Goal: Task Accomplishment & Management: Complete application form

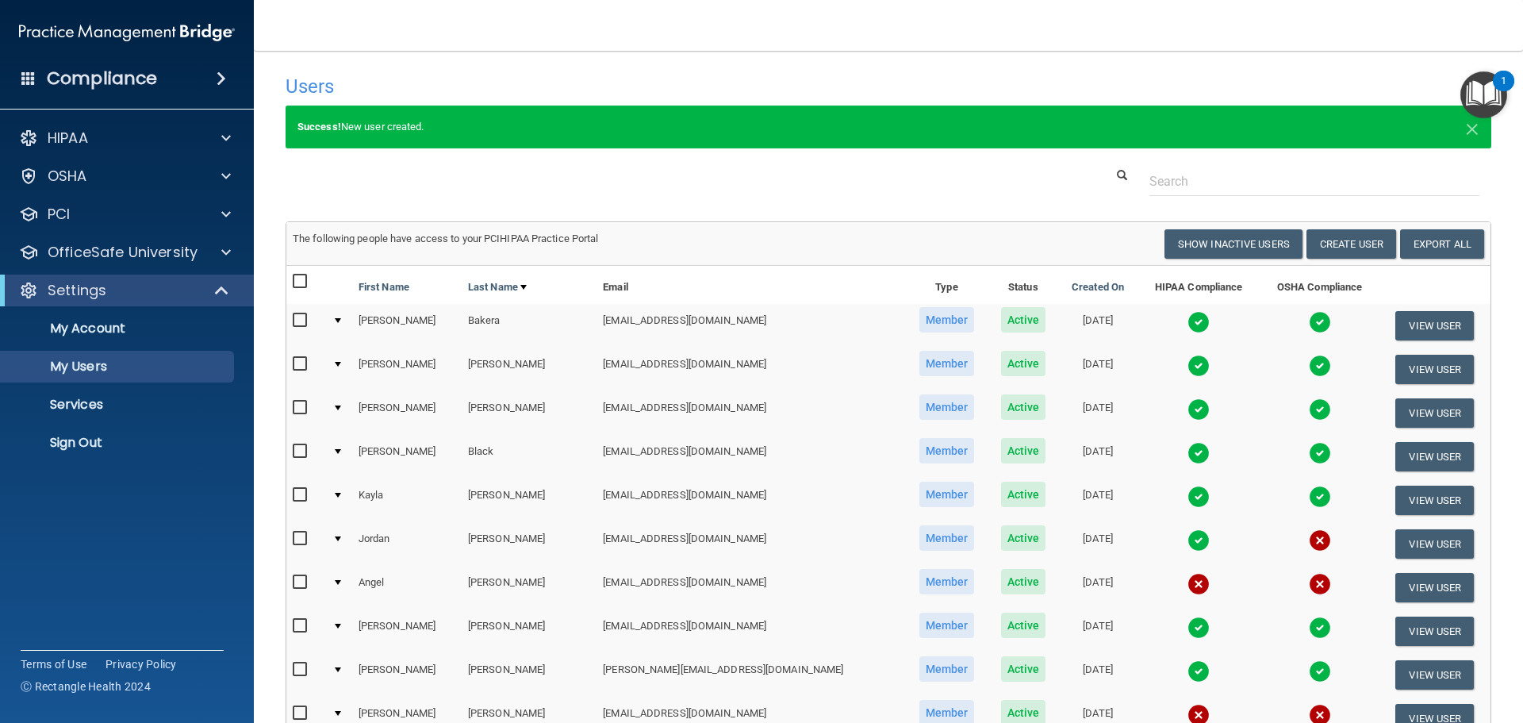
select select "20"
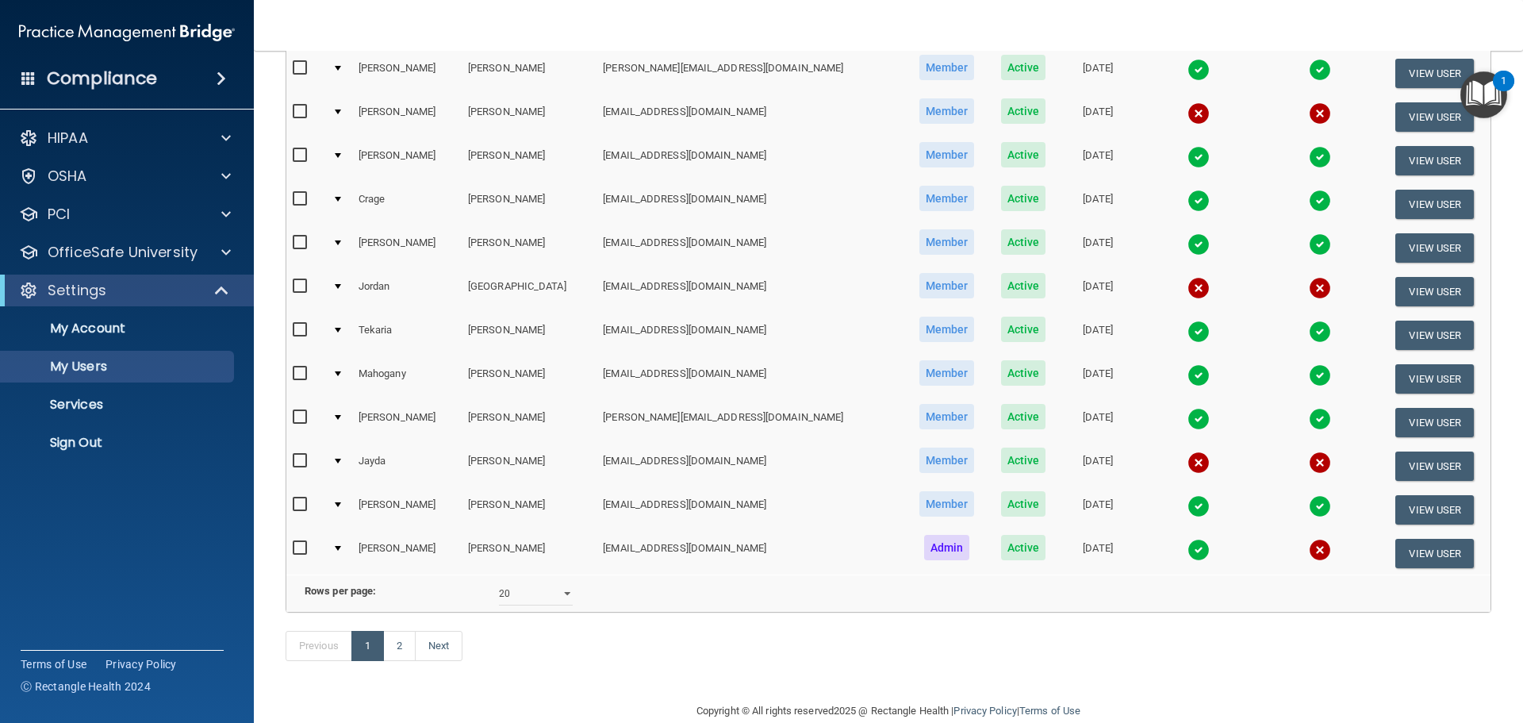
scroll to position [651, 0]
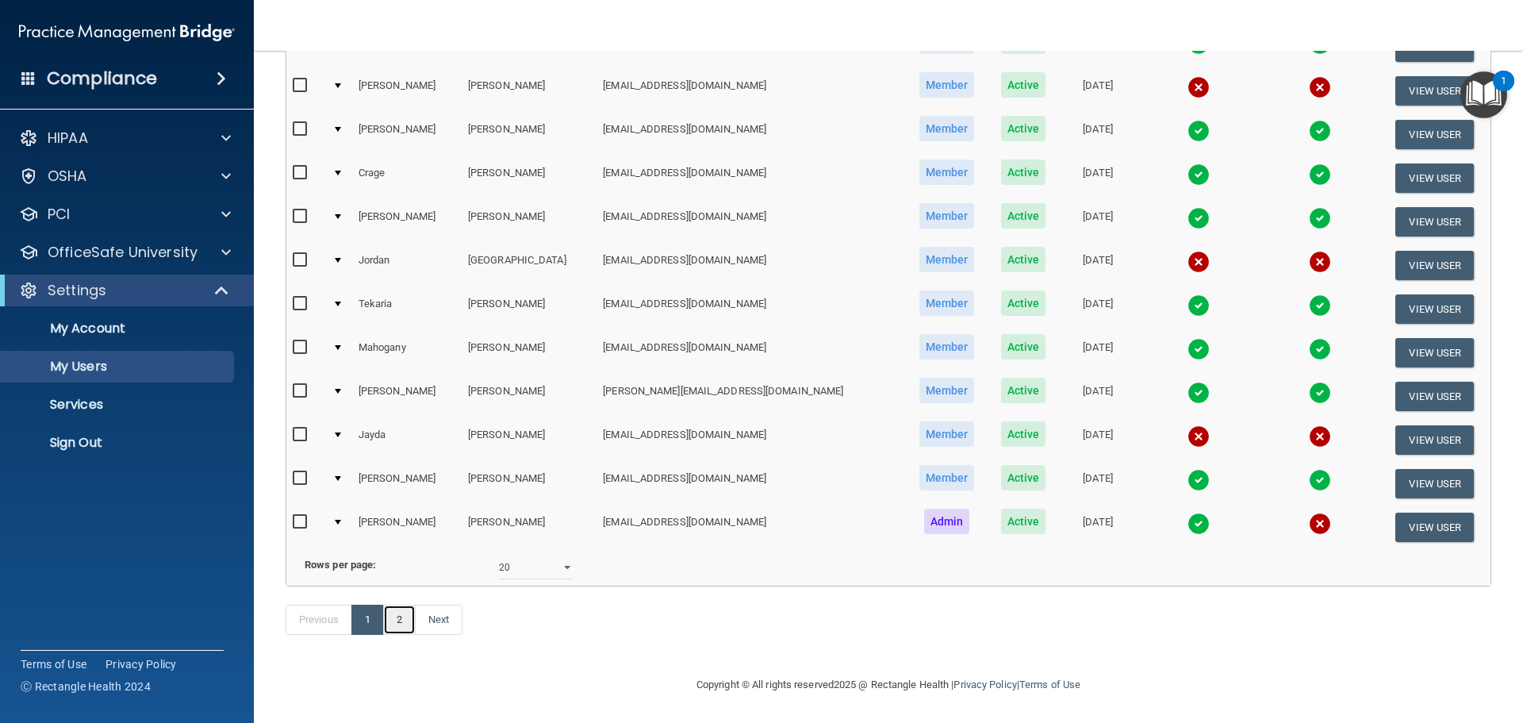
click at [396, 625] on link "2" at bounding box center [399, 619] width 33 height 30
select select "20"
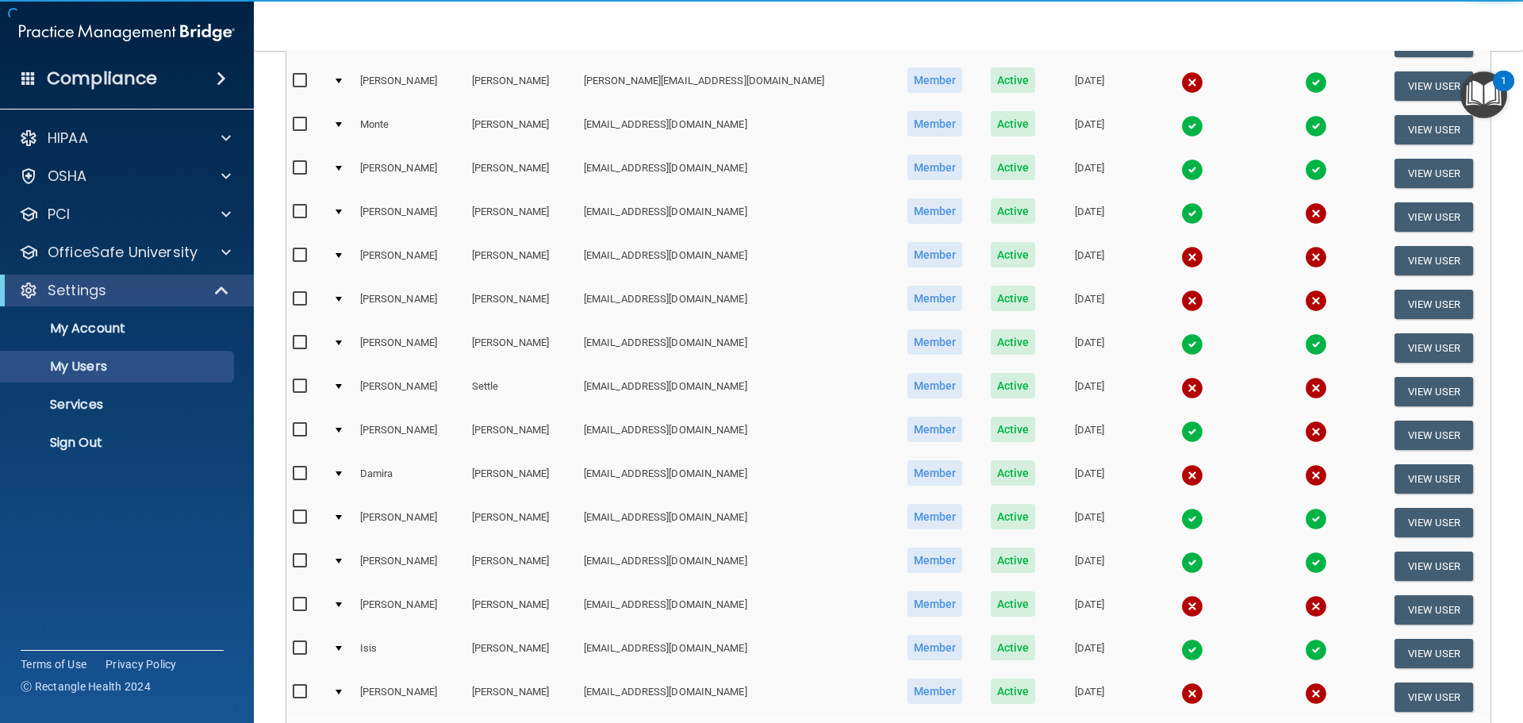
scroll to position [238, 0]
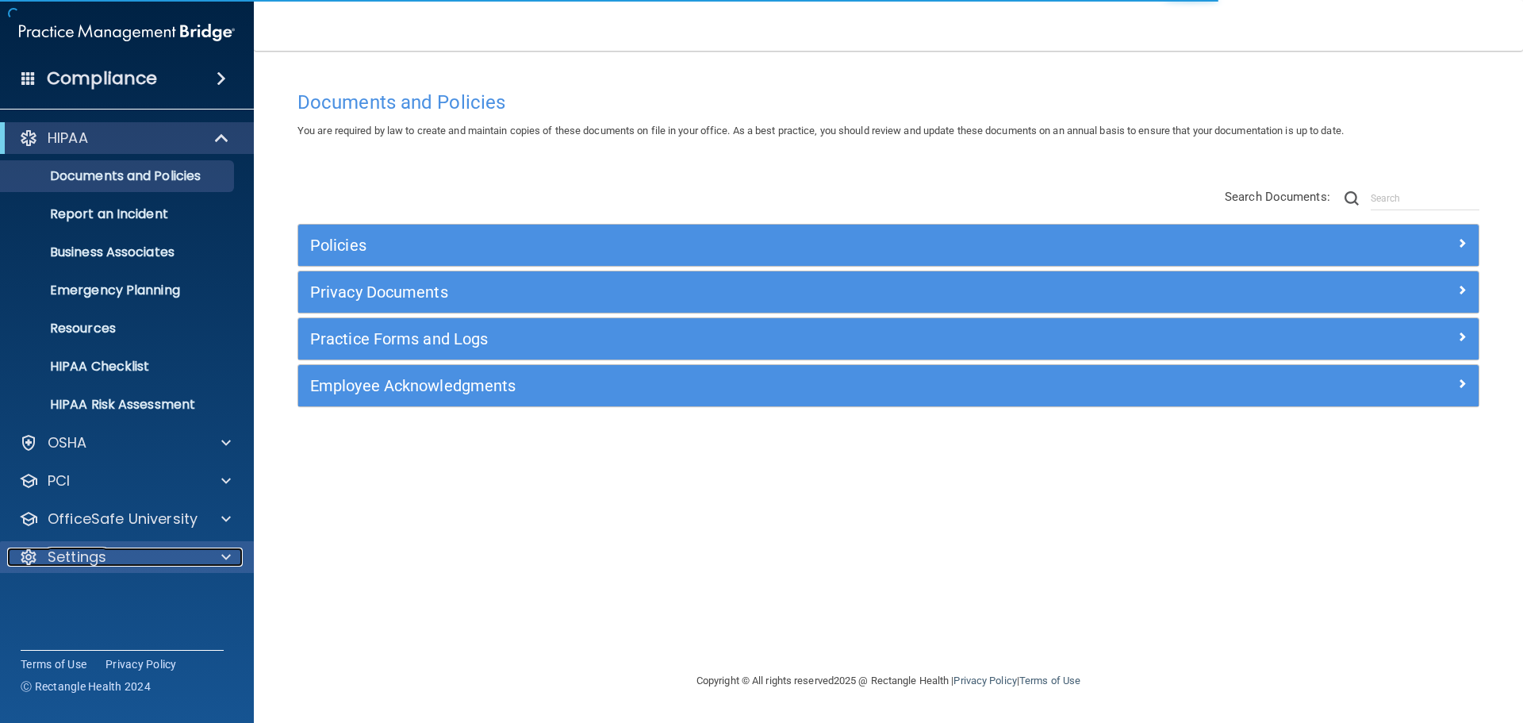
click at [86, 561] on p "Settings" at bounding box center [77, 556] width 59 height 19
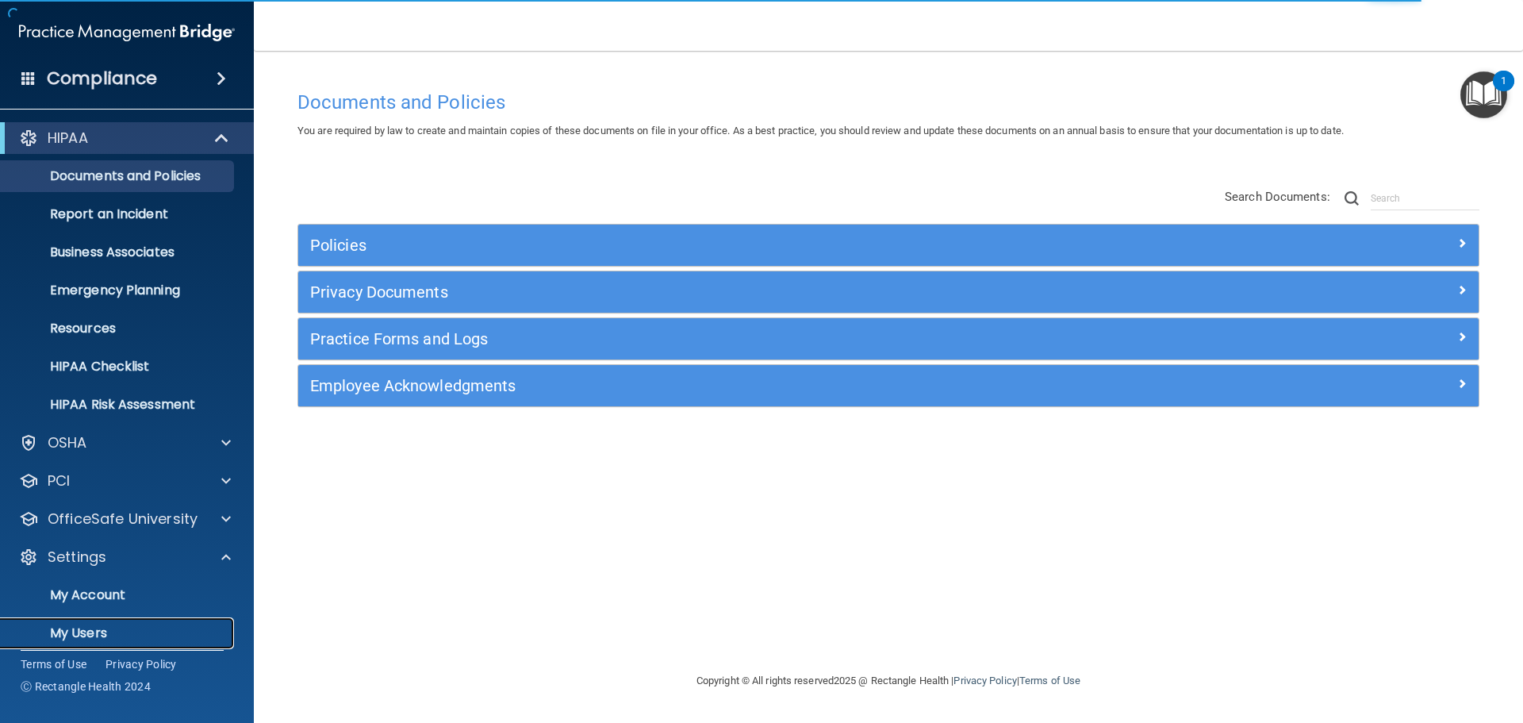
click at [74, 631] on p "My Users" at bounding box center [118, 633] width 217 height 16
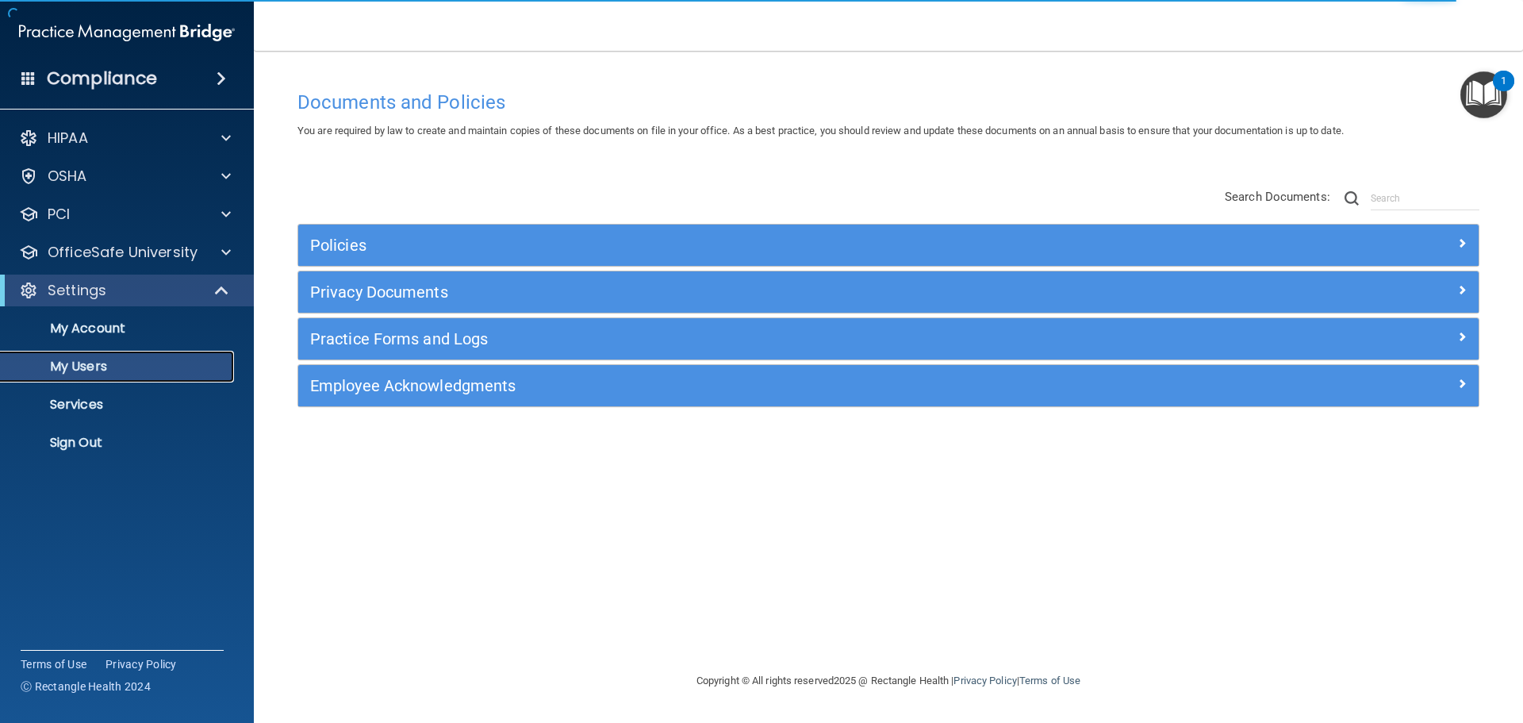
select select "20"
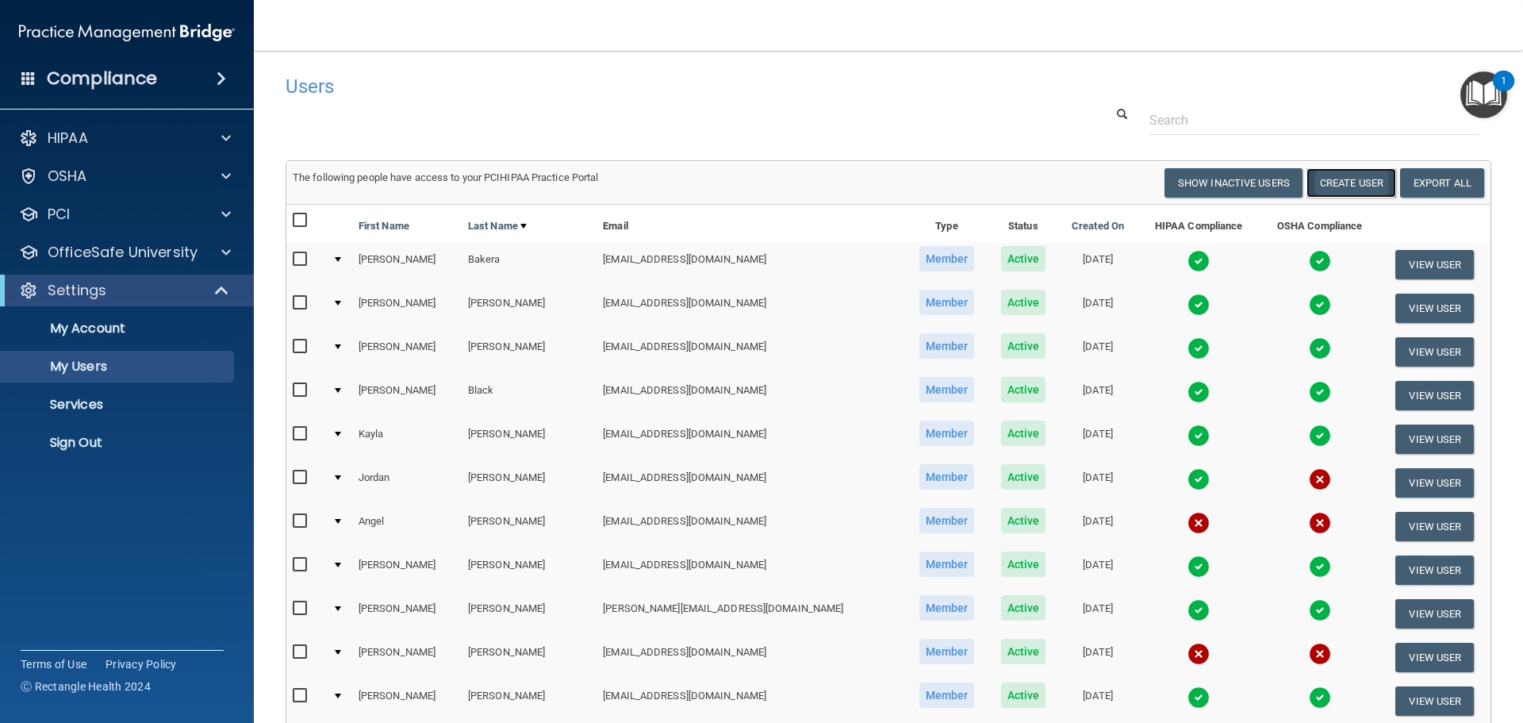
click at [1361, 177] on button "Create User" at bounding box center [1351, 182] width 90 height 29
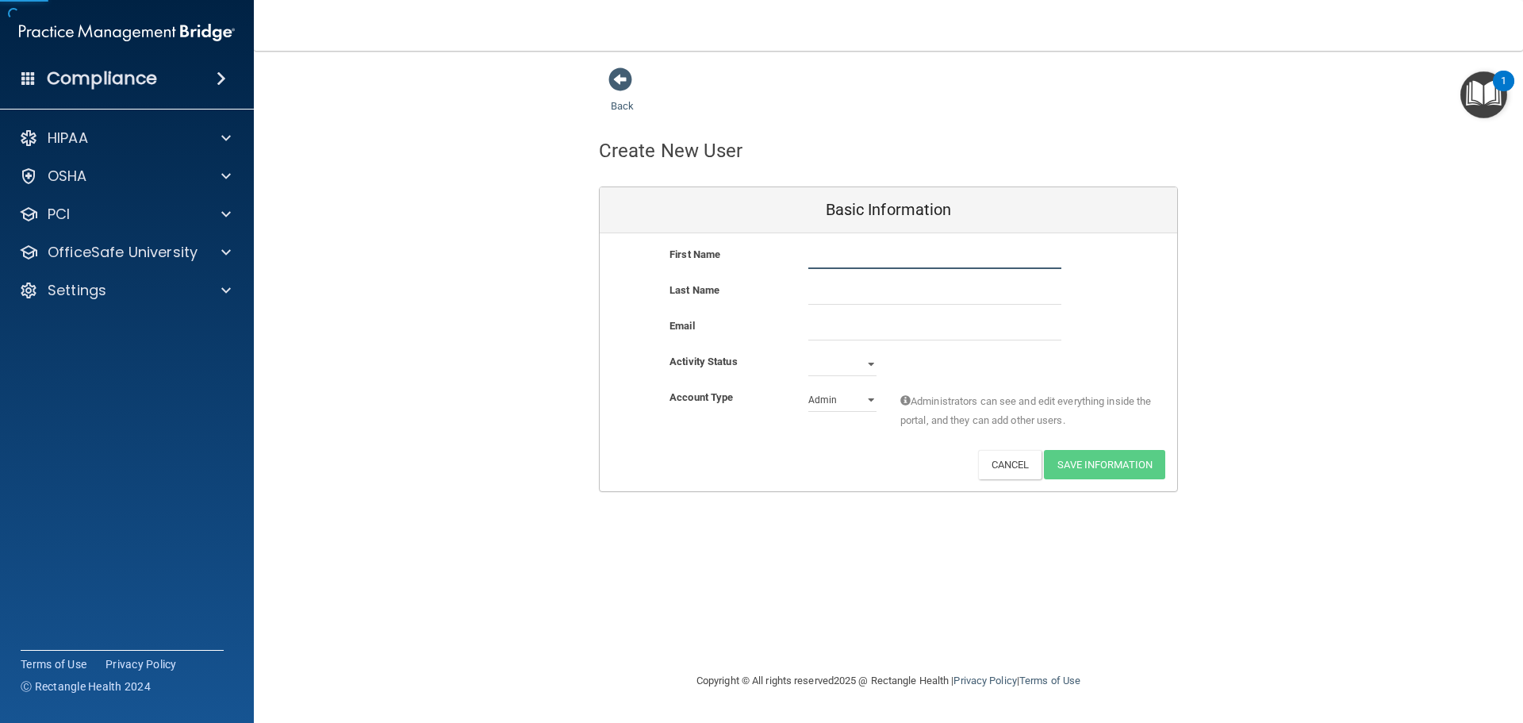
click at [845, 255] on input "text" at bounding box center [934, 257] width 253 height 24
type input "Alexis"
type input "Johnson"
paste input "June69cancer@gmail.com"
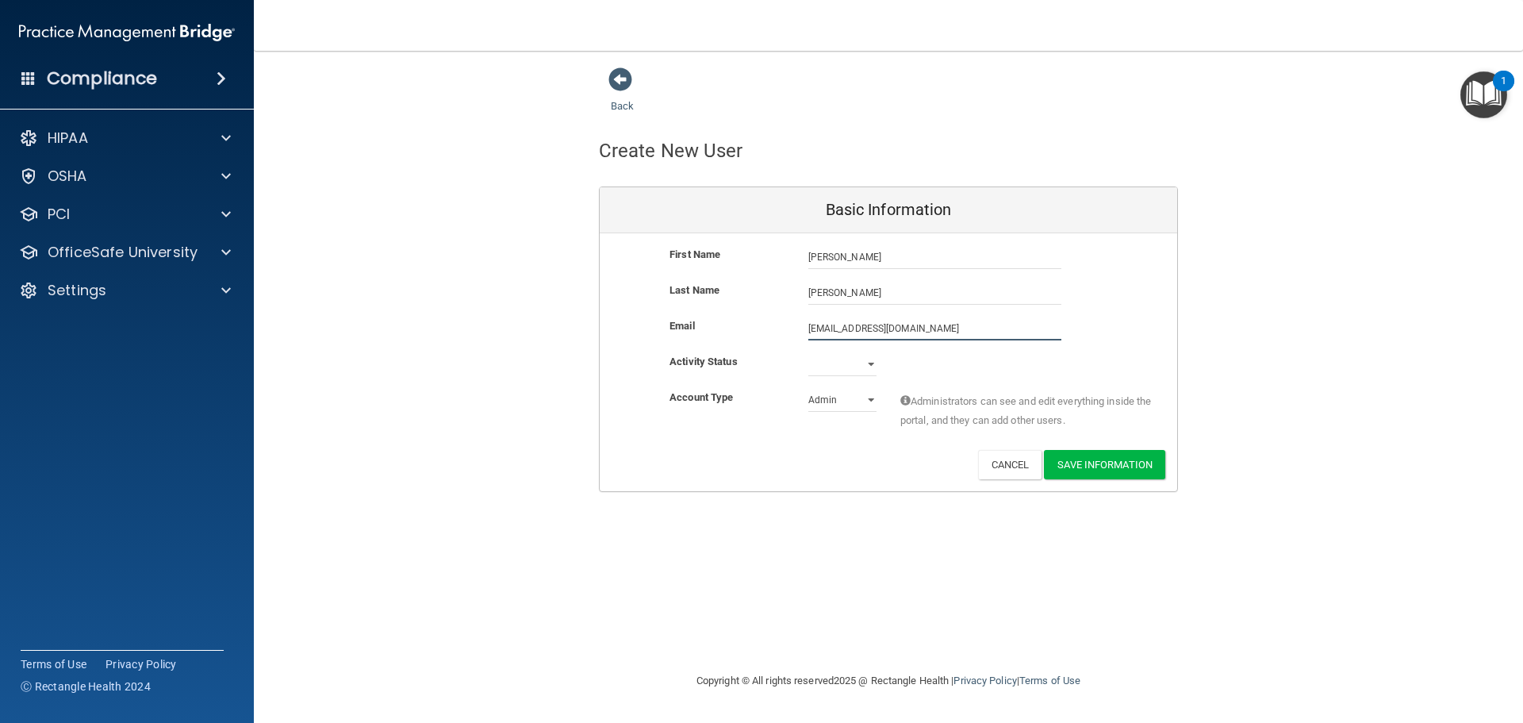
type input "June69cancer@gmail.com"
click at [857, 359] on select "Active Inactive" at bounding box center [842, 364] width 68 height 24
select select "active"
click at [808, 352] on select "Active Inactive" at bounding box center [842, 364] width 68 height 24
click at [834, 404] on select "Admin Member" at bounding box center [842, 400] width 68 height 24
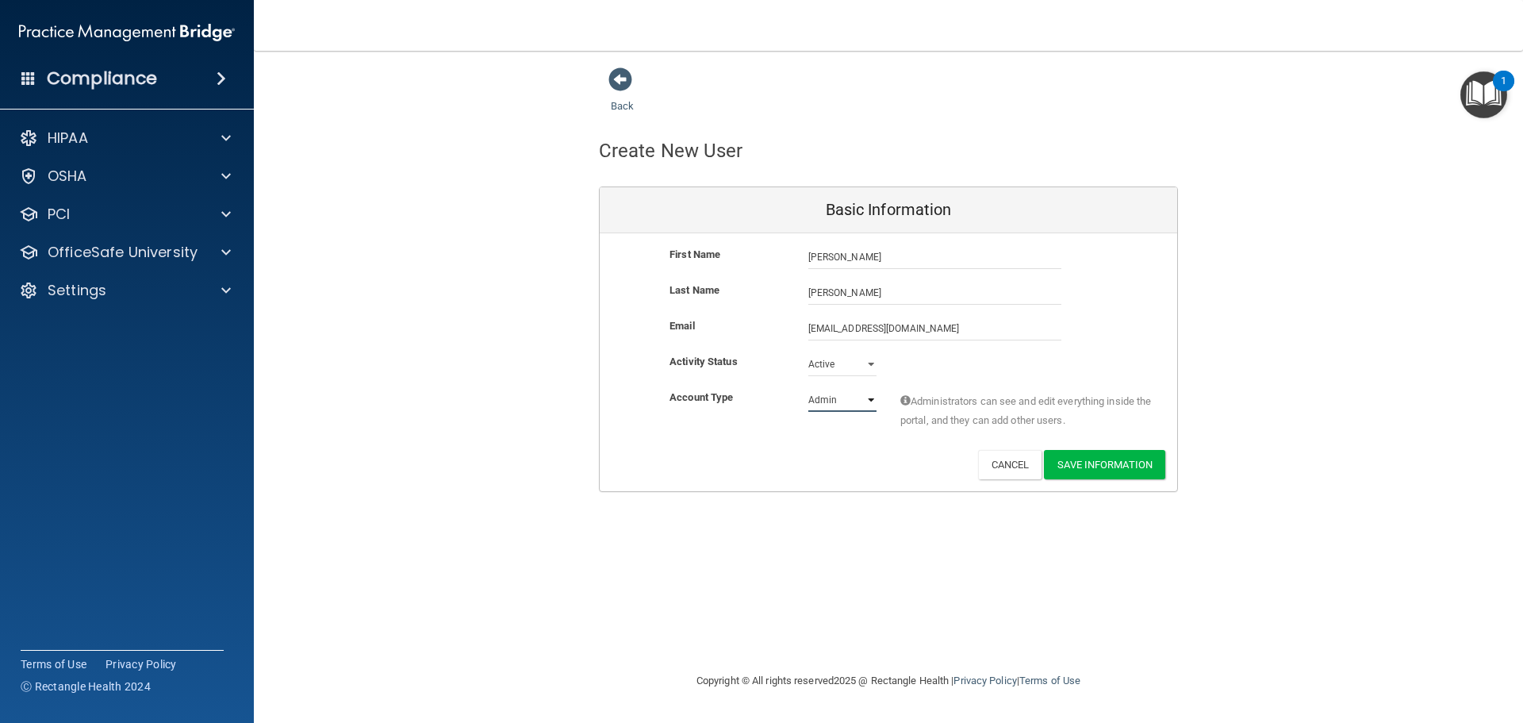
select select "practice_member"
click at [808, 388] on select "Admin Member" at bounding box center [842, 400] width 68 height 24
click at [1096, 468] on button "Save Information" at bounding box center [1104, 464] width 121 height 29
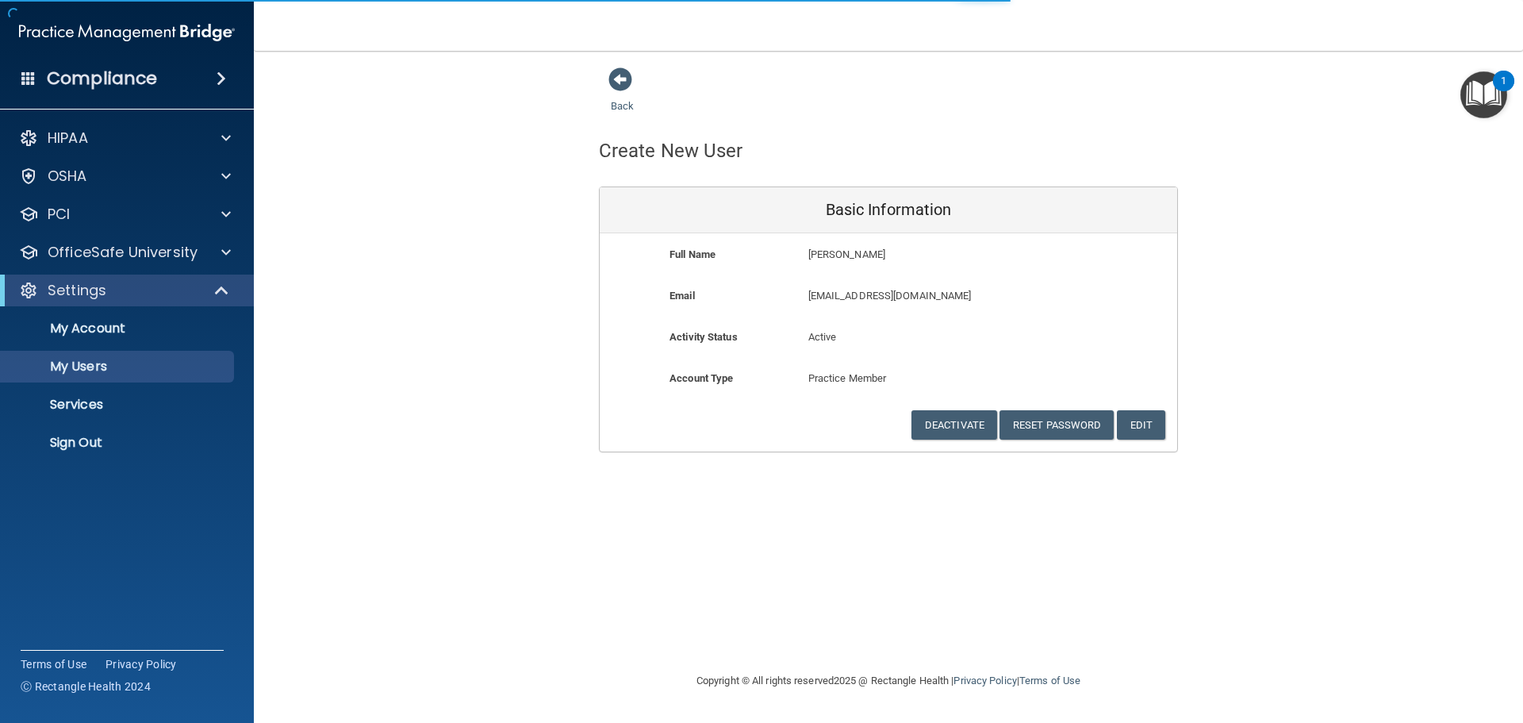
select select "20"
